Goal: Use online tool/utility: Utilize a website feature to perform a specific function

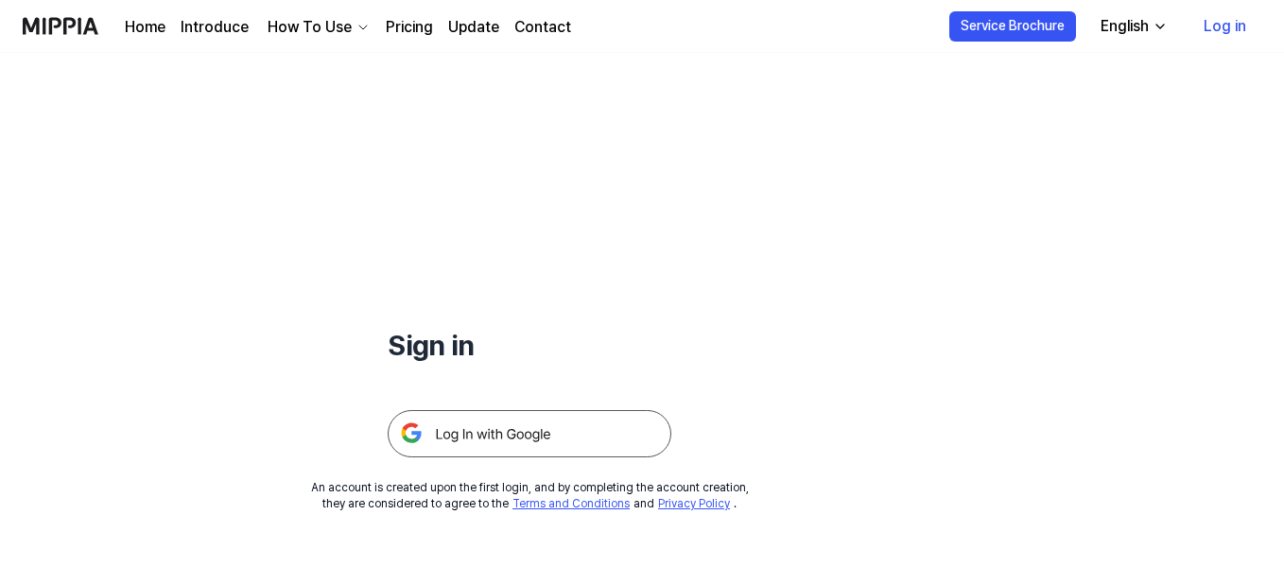
click at [476, 426] on img at bounding box center [530, 433] width 284 height 47
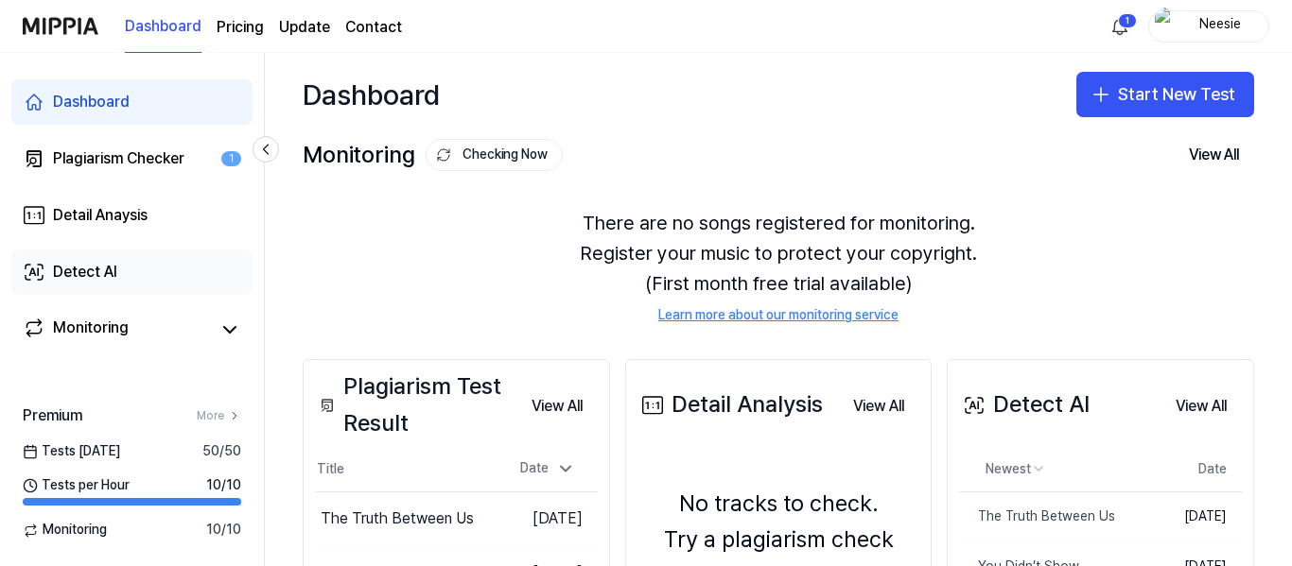
click at [98, 263] on div "Detect AI" at bounding box center [85, 272] width 64 height 23
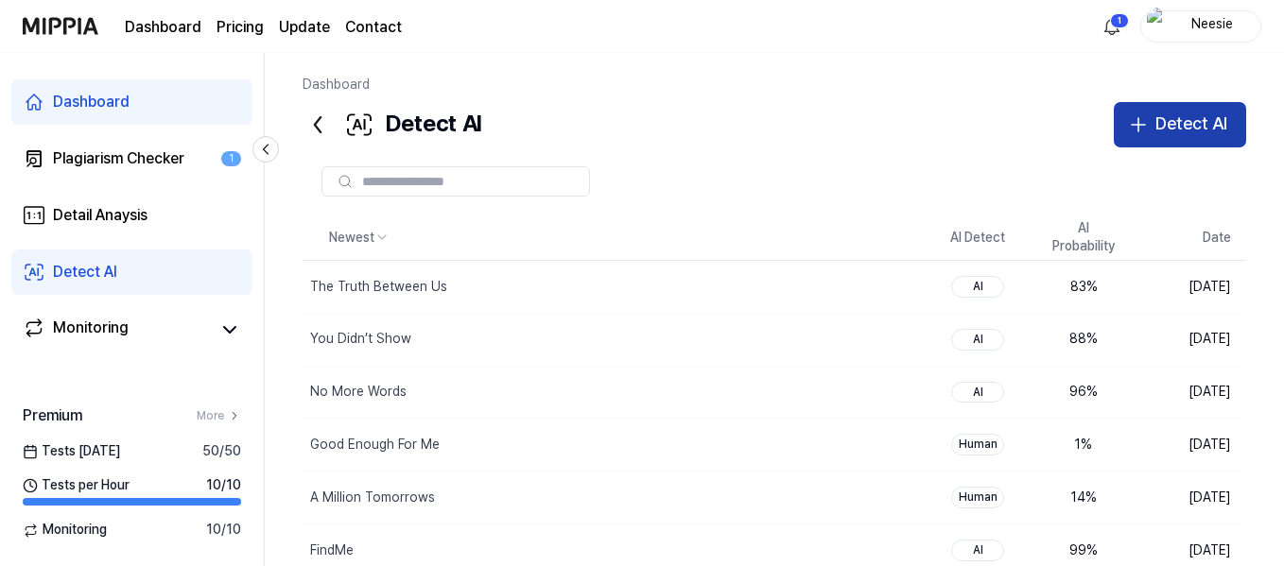
click at [1174, 119] on div "Detect AI" at bounding box center [1192, 124] width 72 height 27
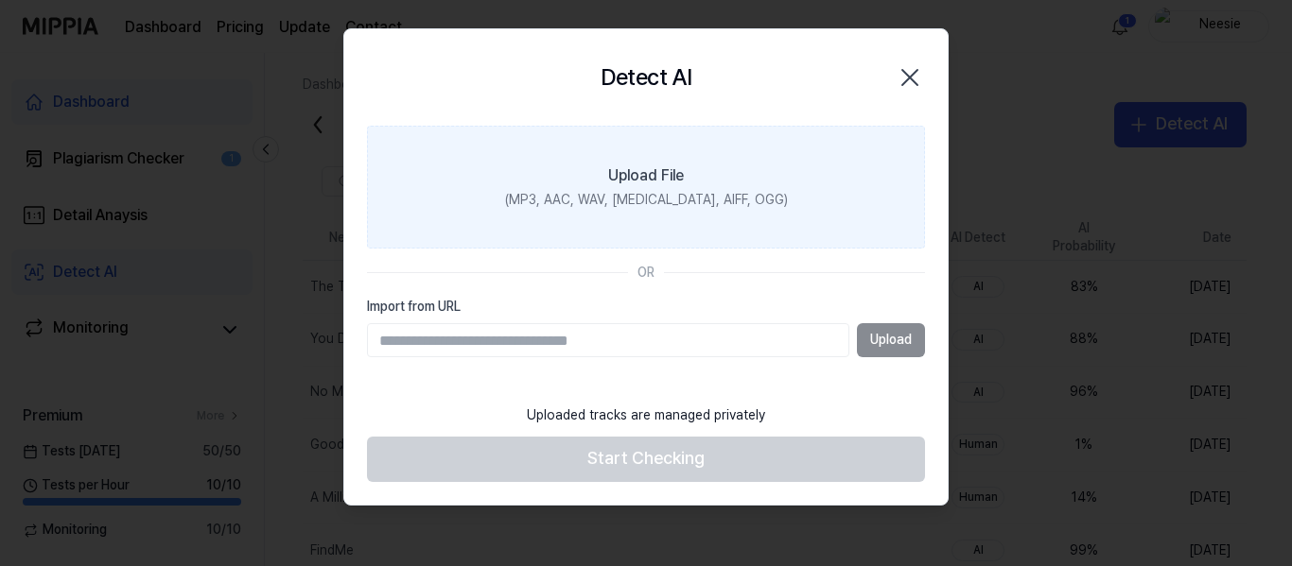
click at [620, 183] on div "Upload File" at bounding box center [646, 176] width 76 height 23
click at [0, 0] on input "Upload File (MP3, AAC, WAV, FLAC, AIFF, OGG)" at bounding box center [0, 0] width 0 height 0
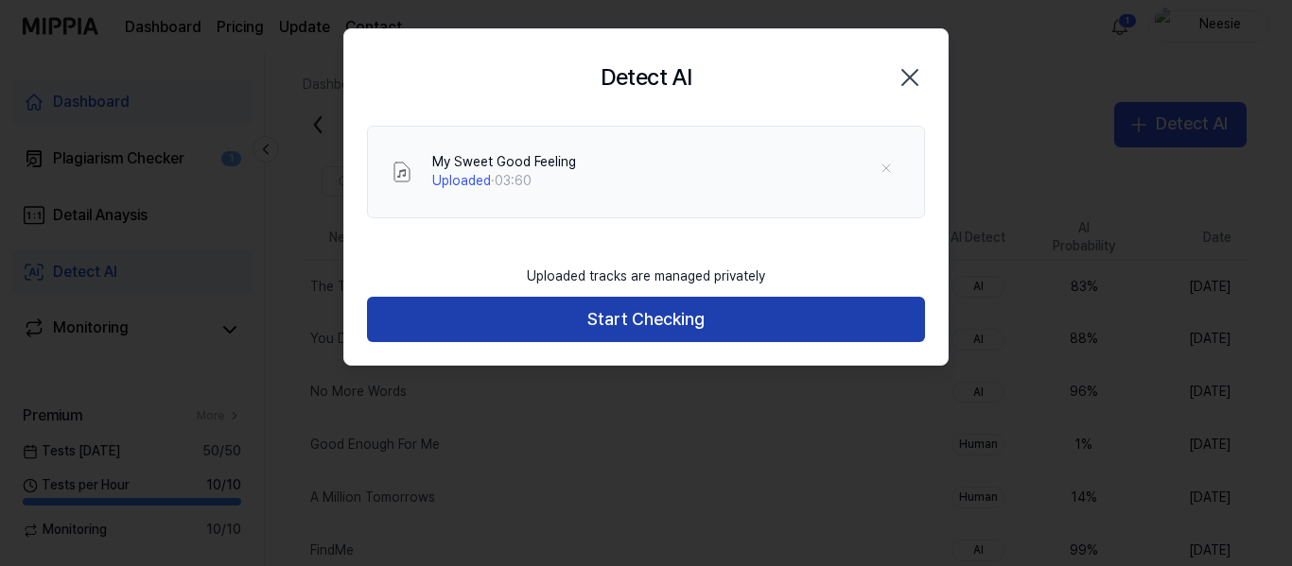
click at [672, 339] on button "Start Checking" at bounding box center [646, 319] width 558 height 45
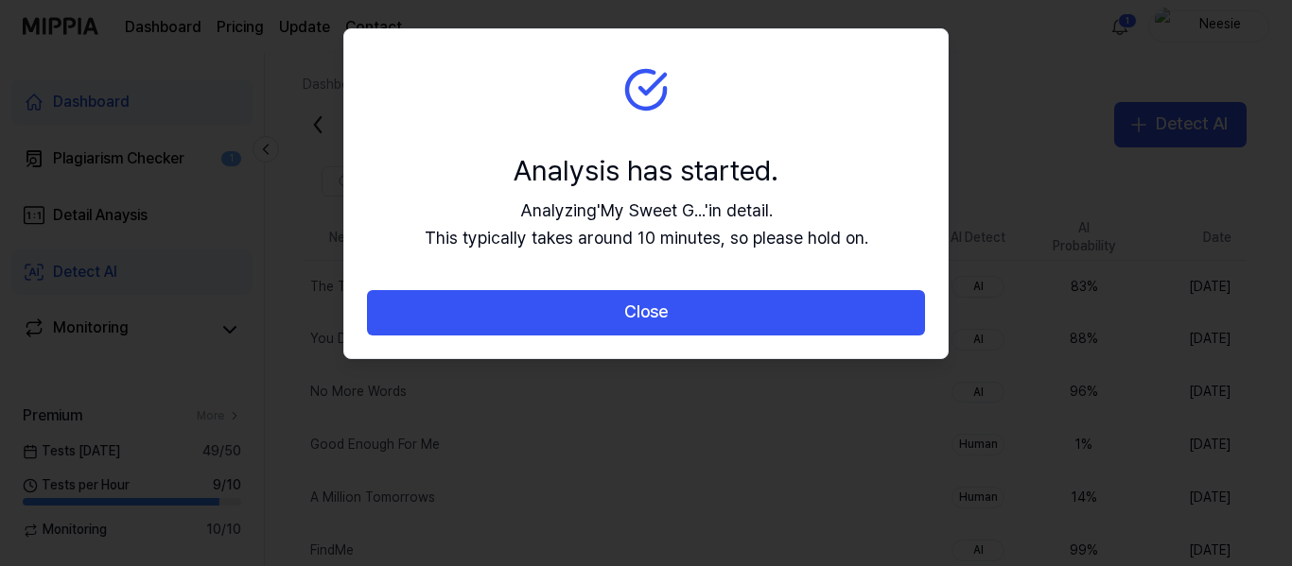
drag, startPoint x: 779, startPoint y: 293, endPoint x: 780, endPoint y: 315, distance: 21.8
click at [779, 295] on button "Close" at bounding box center [646, 312] width 558 height 45
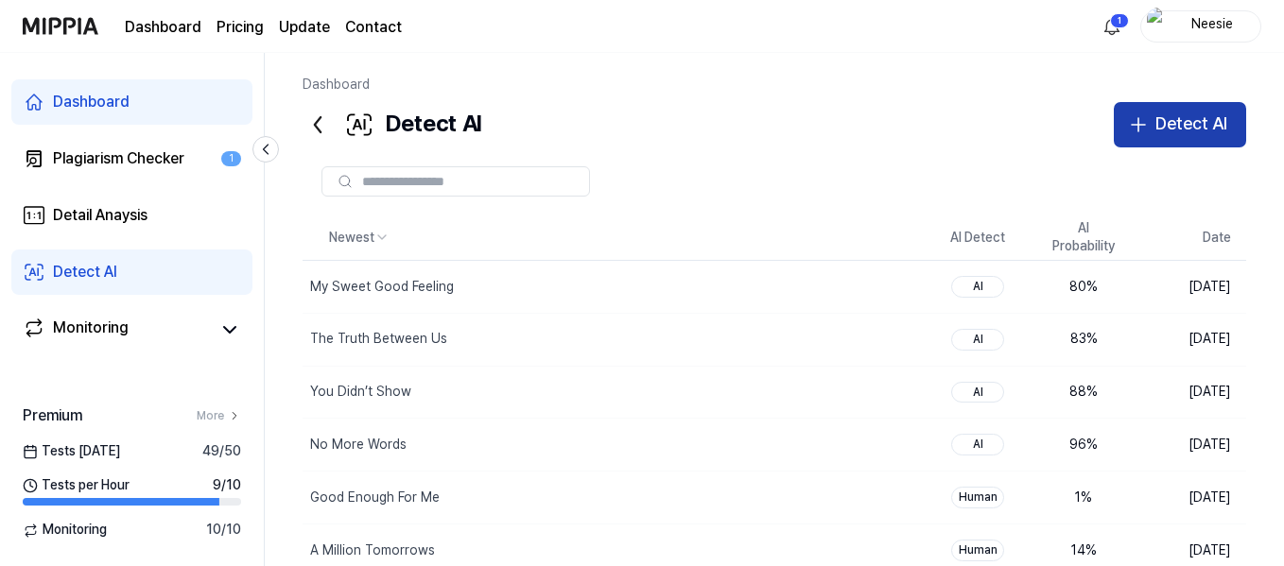
click at [1156, 122] on div "Detect AI" at bounding box center [1192, 124] width 72 height 27
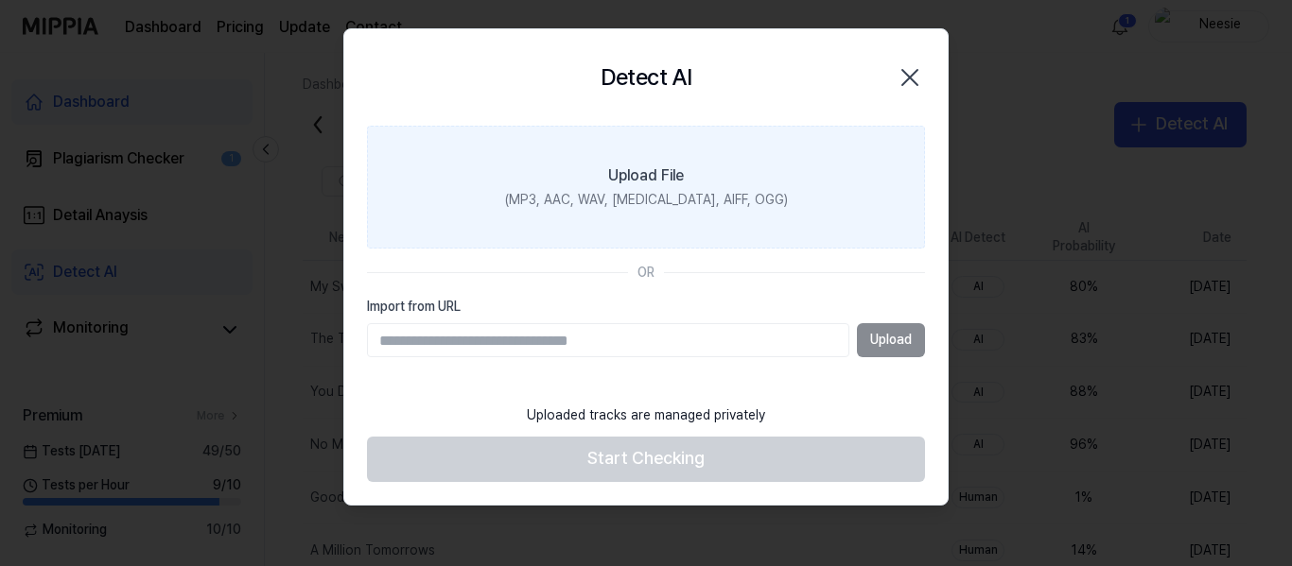
click at [603, 216] on label "Upload File (MP3, AAC, WAV, FLAC, AIFF, OGG)" at bounding box center [646, 187] width 558 height 123
click at [0, 0] on input "Upload File (MP3, AAC, WAV, FLAC, AIFF, OGG)" at bounding box center [0, 0] width 0 height 0
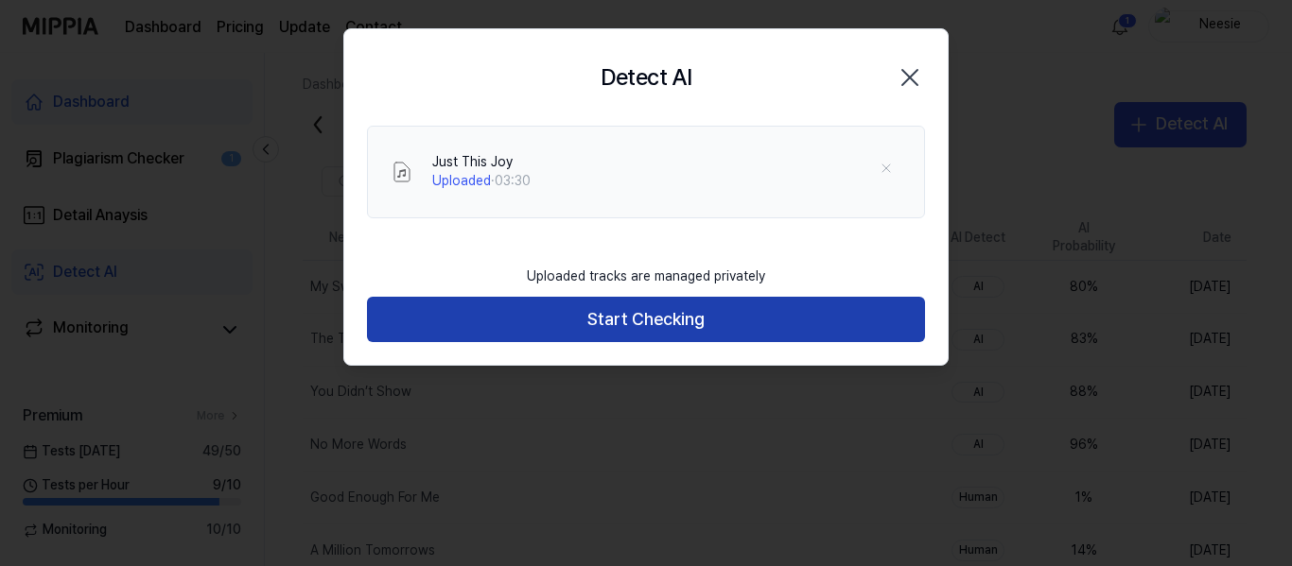
click at [637, 320] on button "Start Checking" at bounding box center [646, 319] width 558 height 45
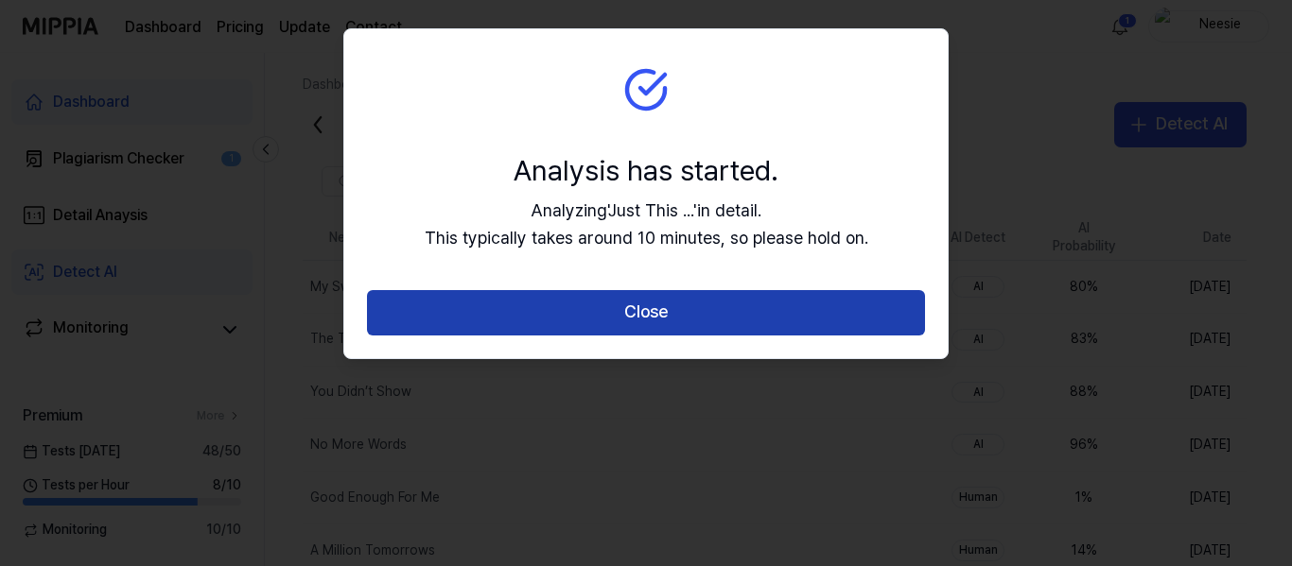
click at [643, 310] on button "Close" at bounding box center [646, 312] width 558 height 45
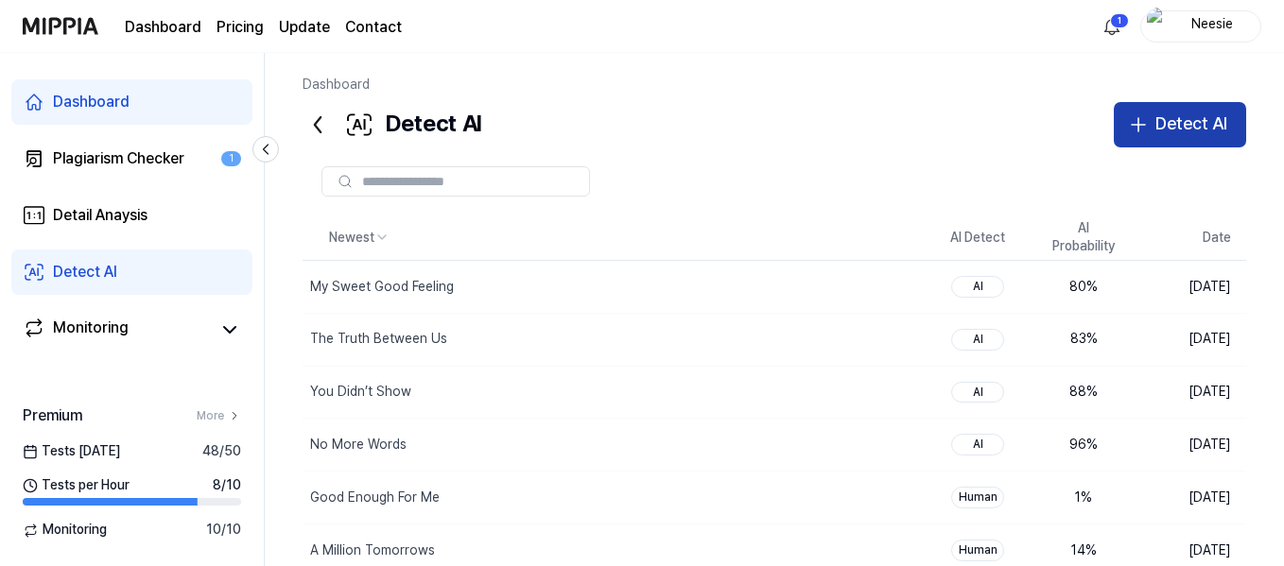
click at [1178, 119] on div "Detect AI" at bounding box center [1192, 124] width 72 height 27
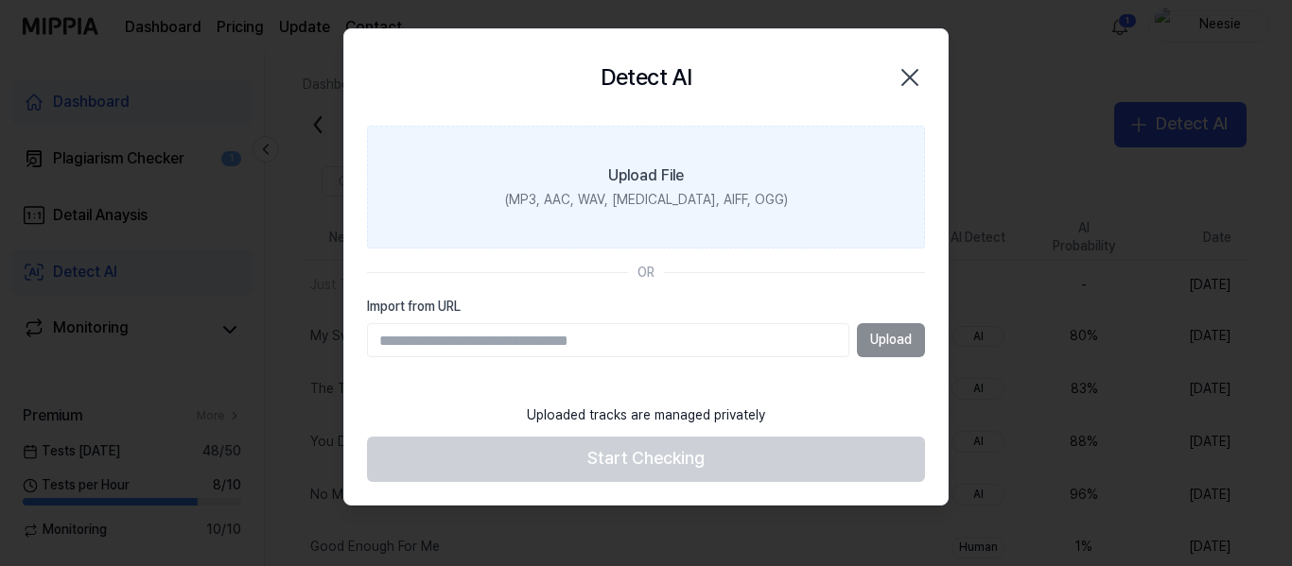
click at [635, 173] on div "Upload File" at bounding box center [646, 176] width 76 height 23
click at [0, 0] on input "Upload File (MP3, AAC, WAV, FLAC, AIFF, OGG)" at bounding box center [0, 0] width 0 height 0
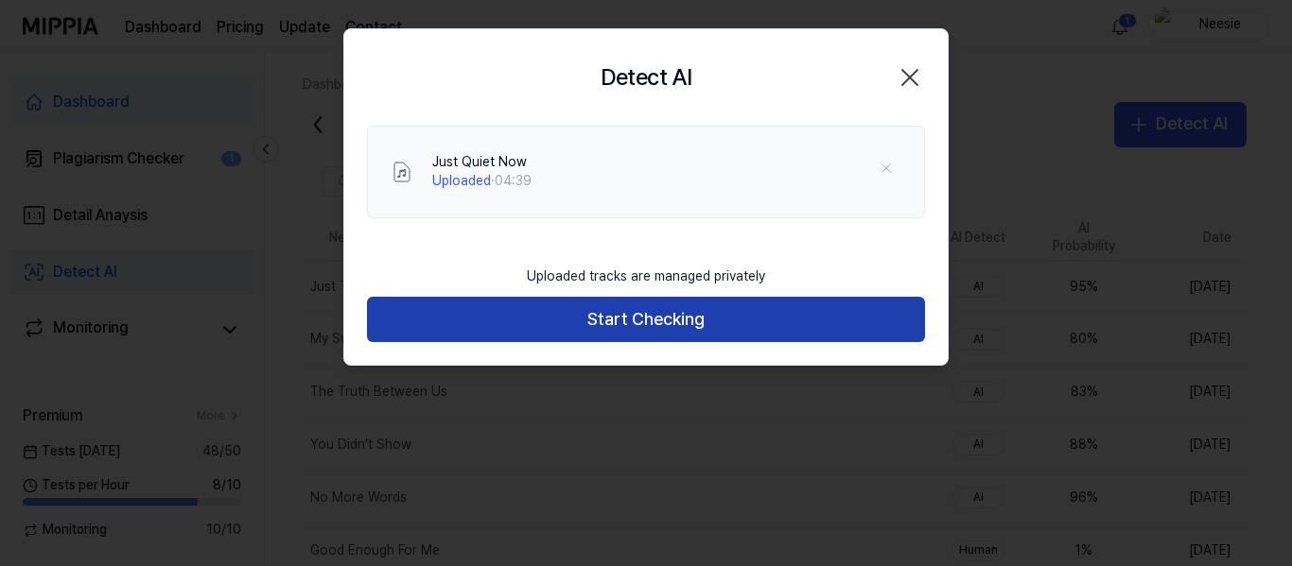
click at [644, 321] on button "Start Checking" at bounding box center [646, 319] width 558 height 45
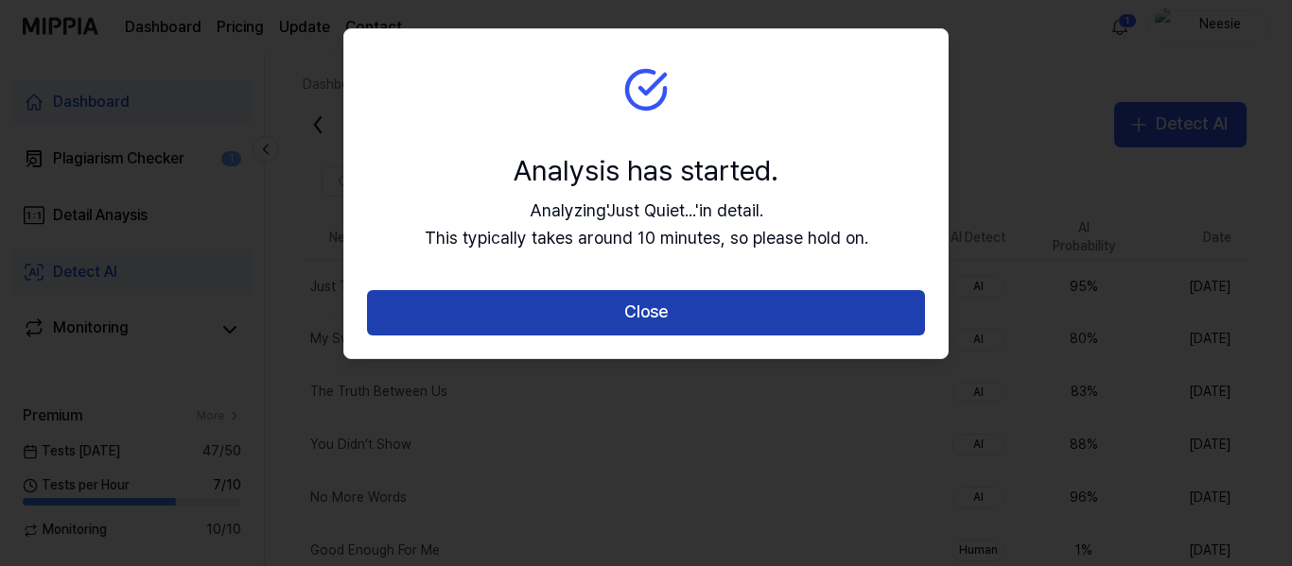
click at [647, 309] on button "Close" at bounding box center [646, 312] width 558 height 45
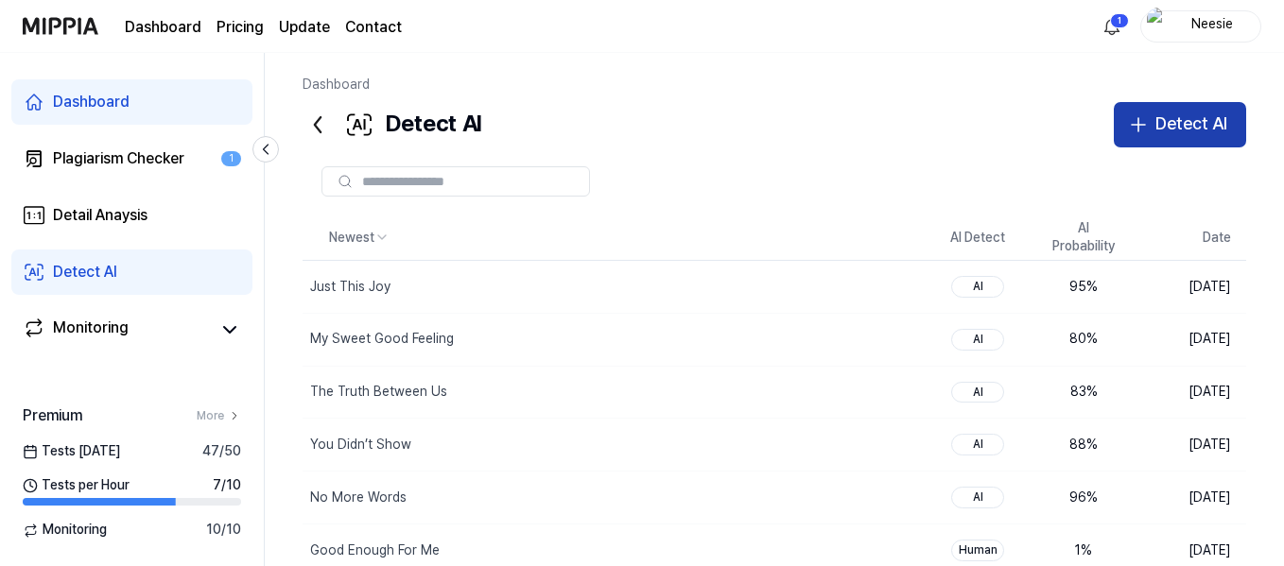
click at [1192, 113] on div "Detect AI" at bounding box center [1192, 124] width 72 height 27
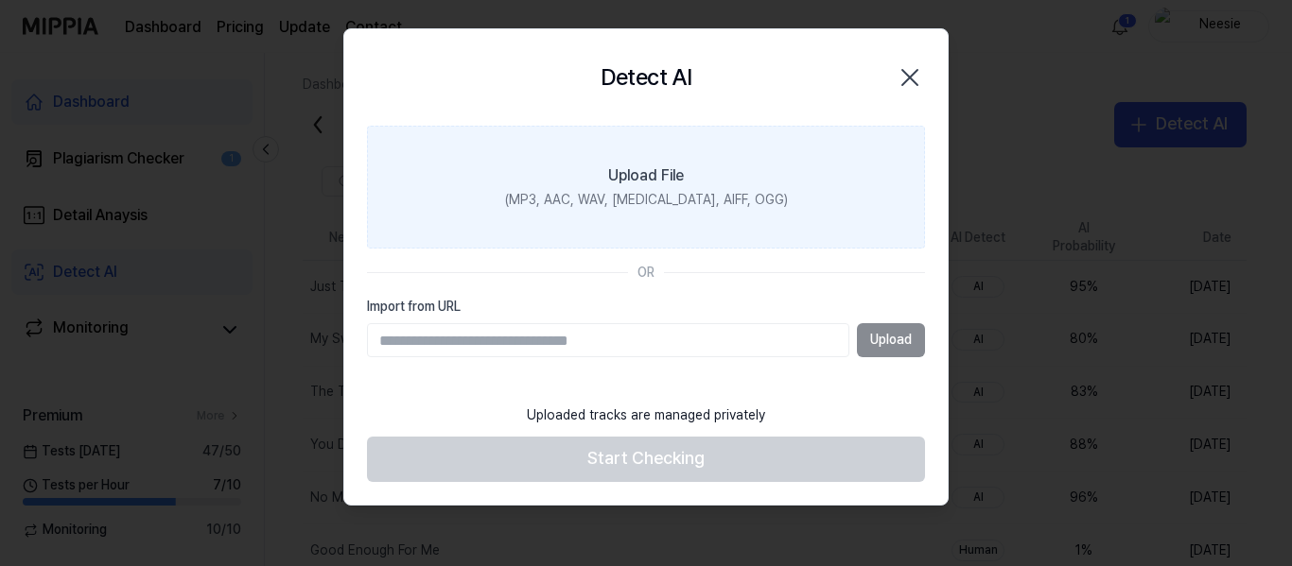
click at [647, 182] on div "Upload File" at bounding box center [646, 176] width 76 height 23
click at [0, 0] on input "Upload File (MP3, AAC, WAV, FLAC, AIFF, OGG)" at bounding box center [0, 0] width 0 height 0
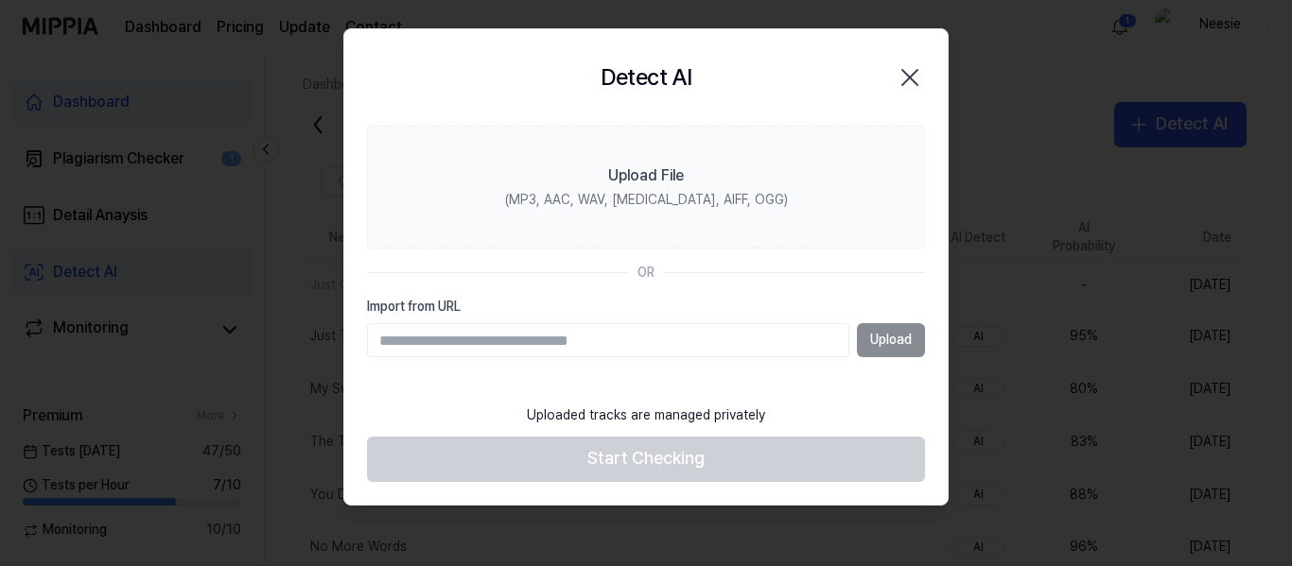
click at [905, 81] on icon "button" at bounding box center [909, 77] width 15 height 15
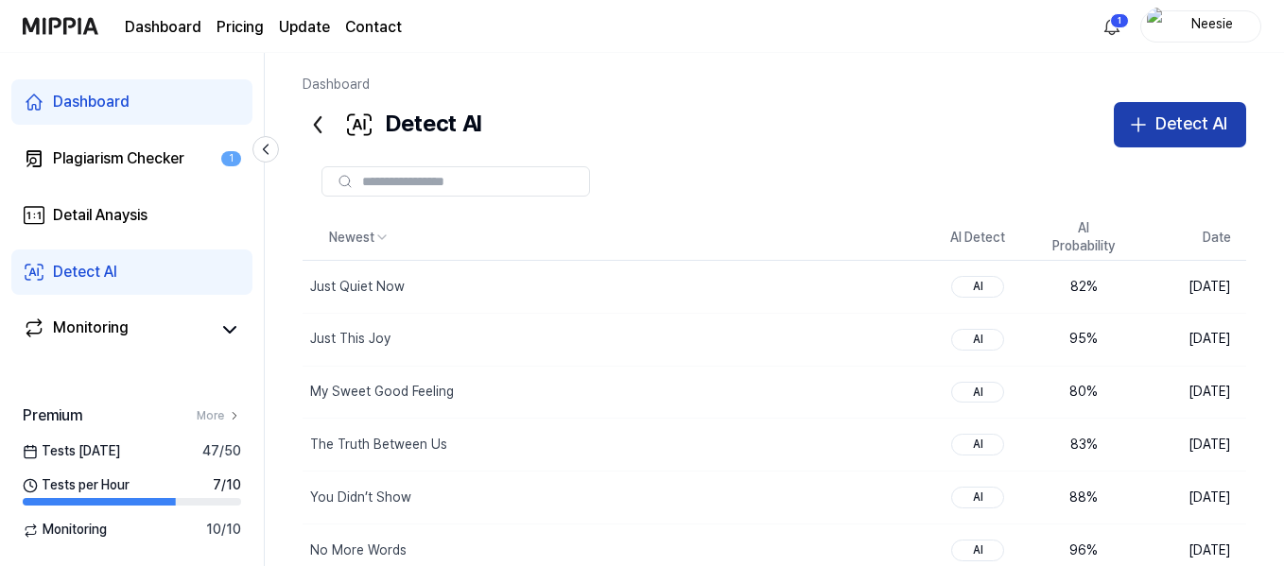
click at [1174, 124] on div "Detect AI" at bounding box center [1192, 124] width 72 height 27
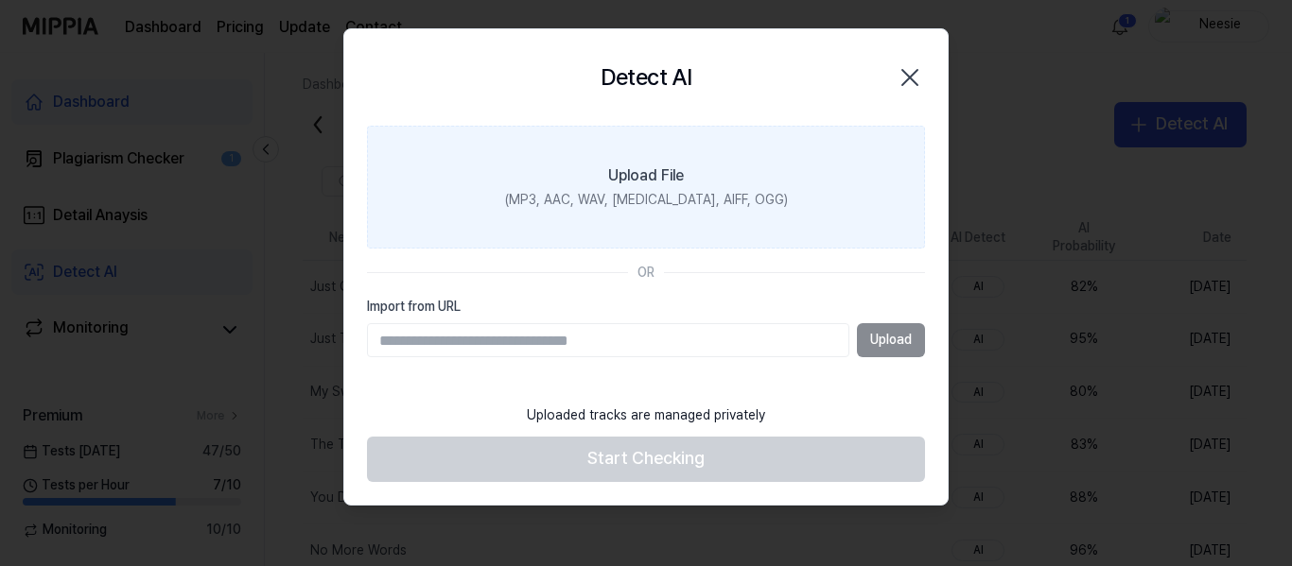
click at [671, 174] on div "Upload File" at bounding box center [646, 176] width 76 height 23
click at [0, 0] on input "Upload File (MP3, AAC, WAV, FLAC, AIFF, OGG)" at bounding box center [0, 0] width 0 height 0
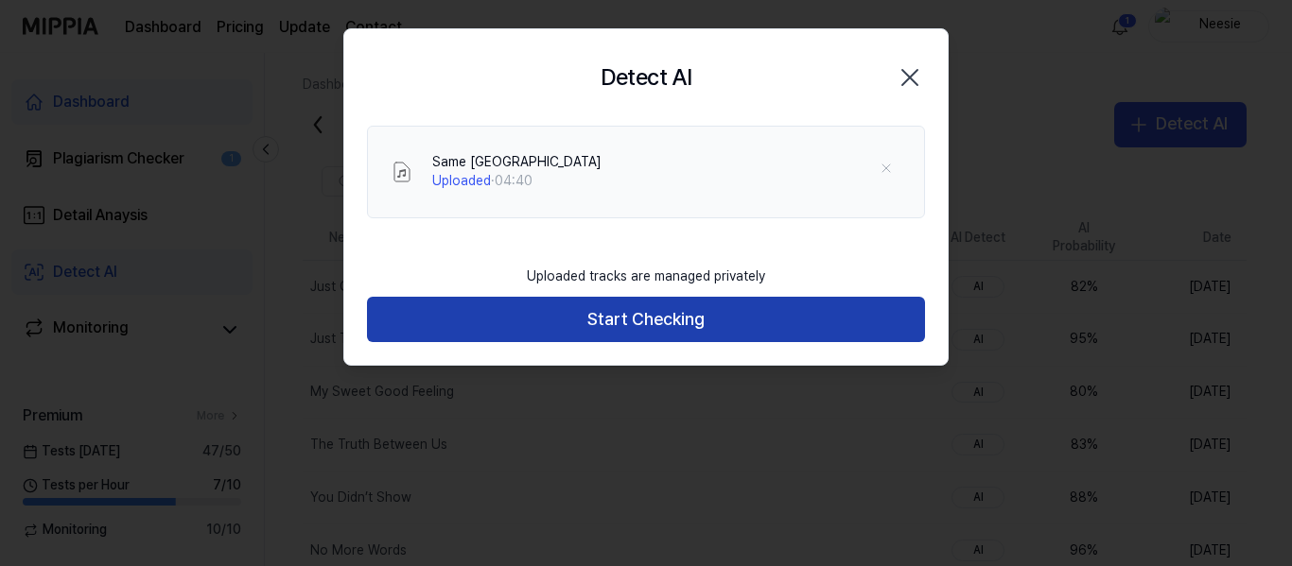
click at [685, 326] on button "Start Checking" at bounding box center [646, 319] width 558 height 45
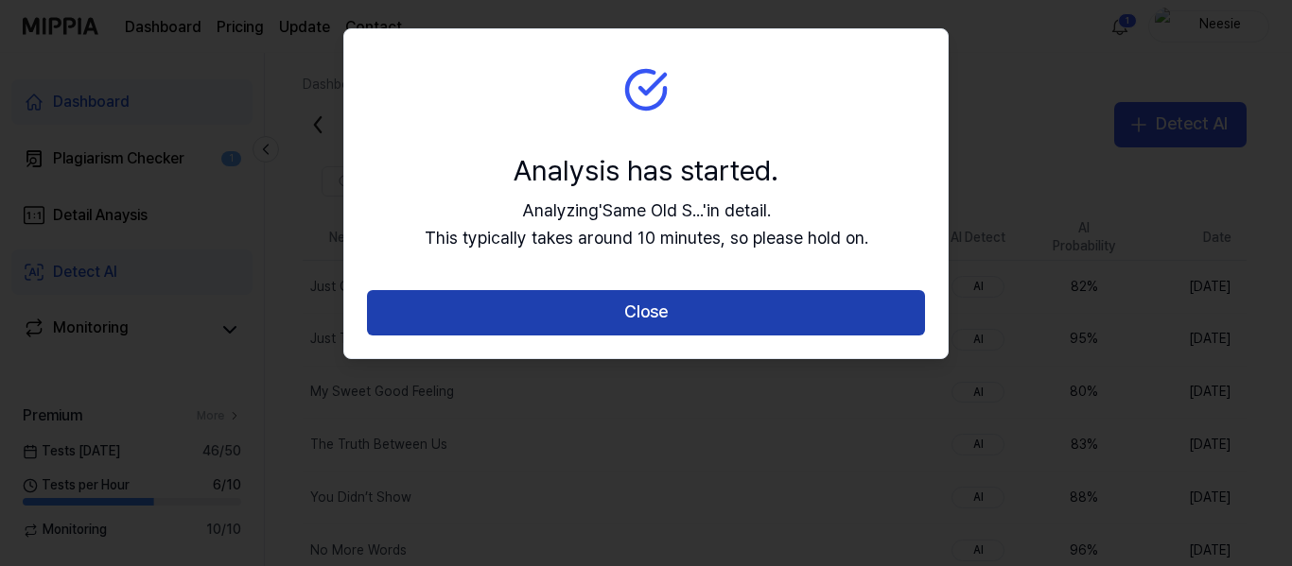
click at [644, 297] on button "Close" at bounding box center [646, 312] width 558 height 45
